Goal: Navigation & Orientation: Find specific page/section

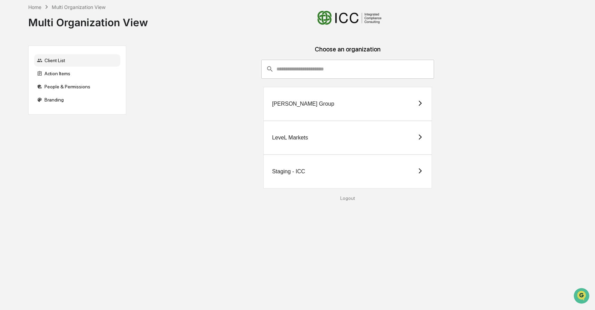
click at [300, 173] on div "Staging - ICC" at bounding box center [288, 171] width 33 height 6
click at [280, 140] on div "LeveL Markets" at bounding box center [290, 137] width 36 height 6
click at [282, 70] on input "consultant-dashboard__filter-organizations-search-bar" at bounding box center [355, 69] width 158 height 19
